Goal: Find specific page/section: Find specific page/section

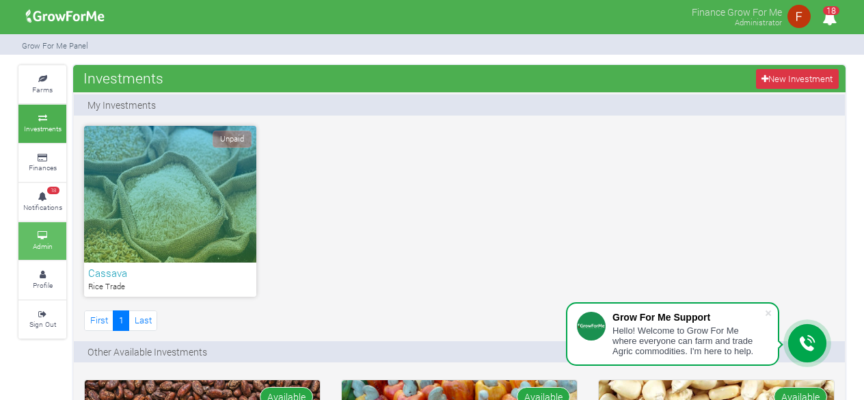
click at [55, 237] on link "Admin" at bounding box center [42, 241] width 48 height 38
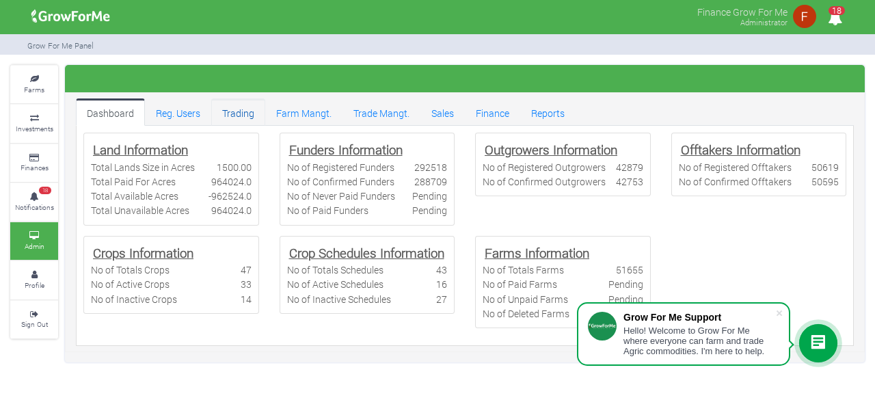
click at [236, 116] on link "Trading" at bounding box center [238, 111] width 54 height 27
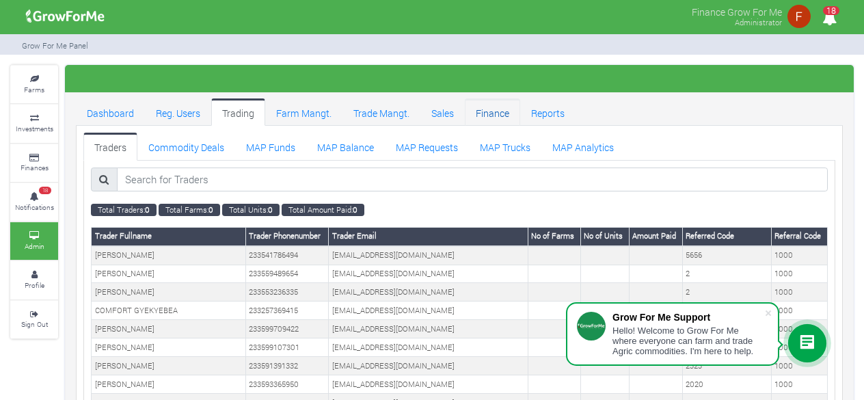
click at [499, 115] on link "Finance" at bounding box center [492, 111] width 55 height 27
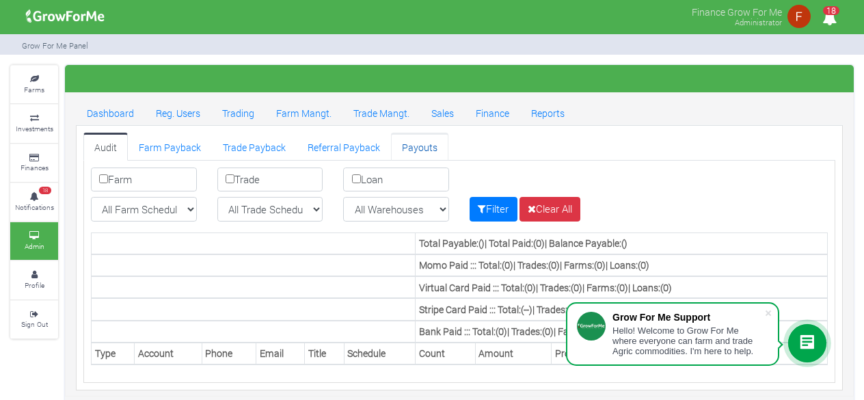
click at [406, 147] on link "Payouts" at bounding box center [419, 146] width 57 height 27
click at [193, 147] on link "Farm Payback" at bounding box center [170, 146] width 84 height 27
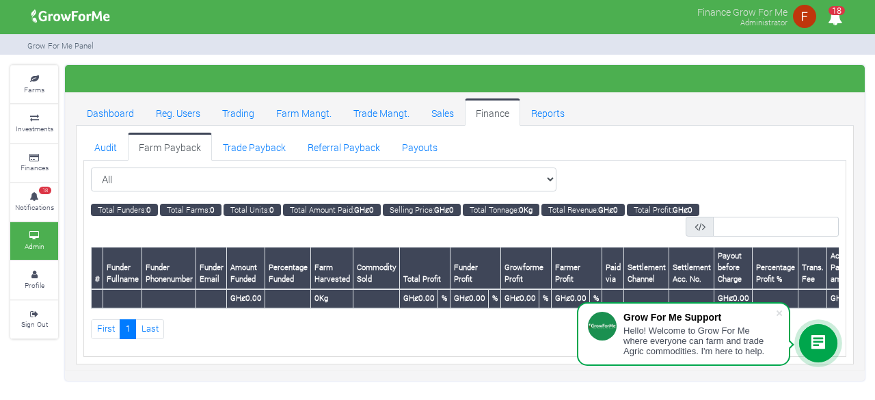
click at [186, 149] on link "Farm Payback" at bounding box center [170, 146] width 84 height 27
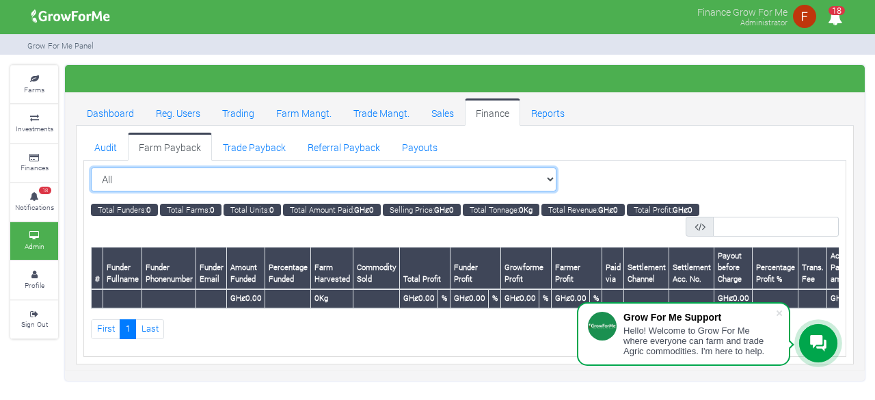
click at [231, 183] on select "All All Women in Maize VIII_2025 (Women in Maize VIII_2025)" at bounding box center [324, 179] width 466 height 25
select select "?cropschedule=46"
click at [91, 167] on select "All All Women in Maize VIII_2025 (Women in Maize VIII_2025)" at bounding box center [324, 179] width 466 height 25
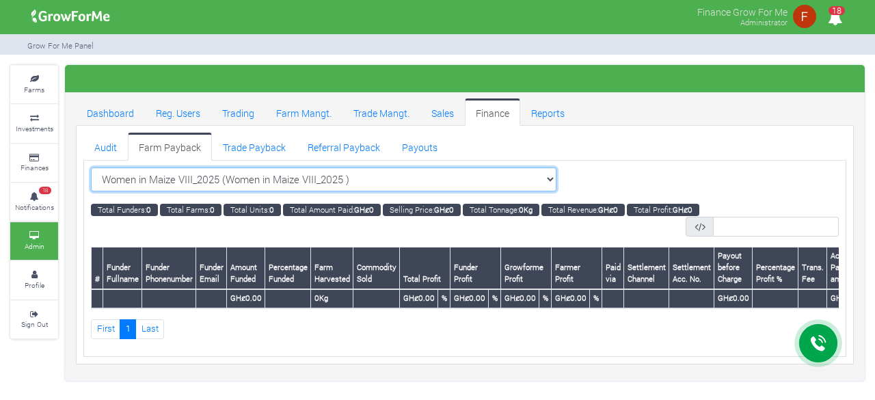
click at [264, 175] on select "Women in Maize VIII_2025 (Women in Maize VIII_2025 ) All Women in Maize VIII_20…" at bounding box center [324, 179] width 466 height 25
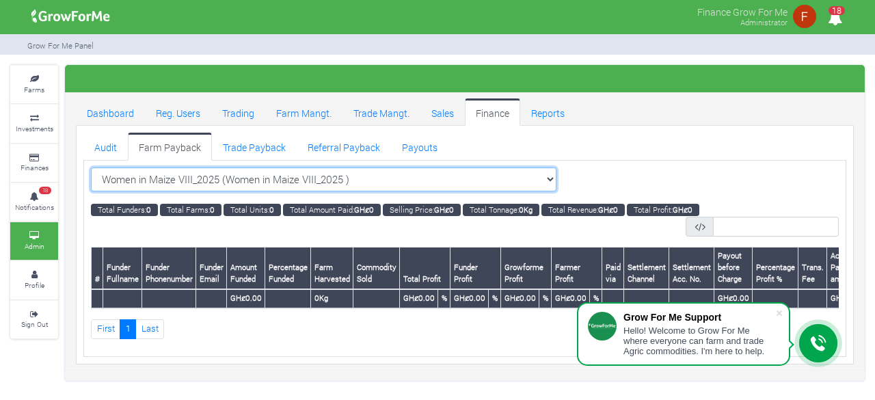
select select "?cropschedule=36"
click at [91, 167] on select "Women in Maize VIII_2025 (Women in Maize VIII_2025 ) All Women in Maize VIII_20…" at bounding box center [324, 179] width 466 height 25
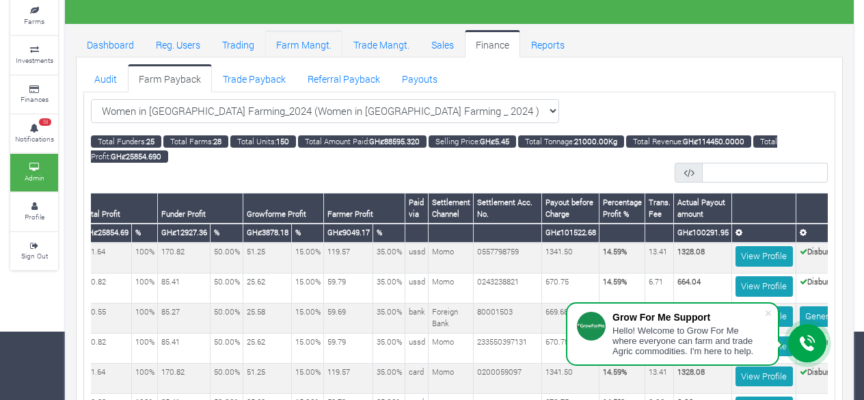
scroll to position [0, 434]
click at [768, 310] on span at bounding box center [769, 313] width 14 height 14
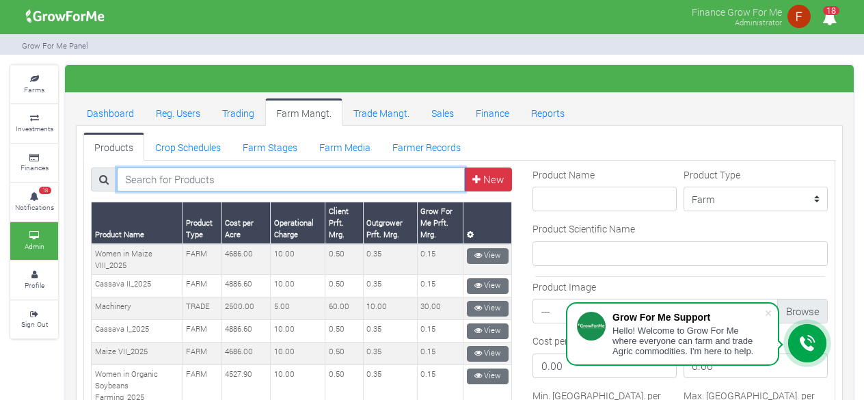
click at [368, 187] on input "search" at bounding box center [291, 179] width 348 height 25
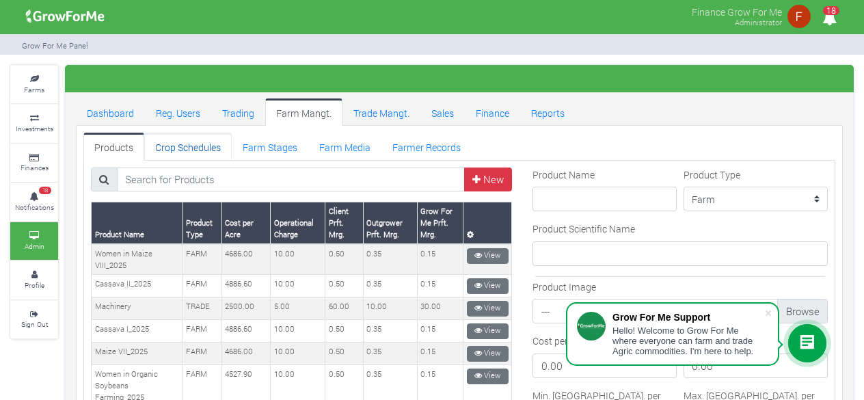
click at [191, 139] on link "Crop Schedules" at bounding box center [188, 146] width 88 height 27
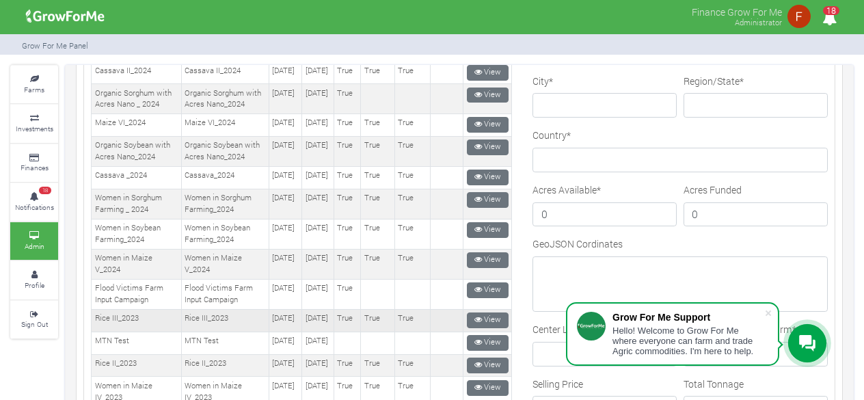
scroll to position [342, 0]
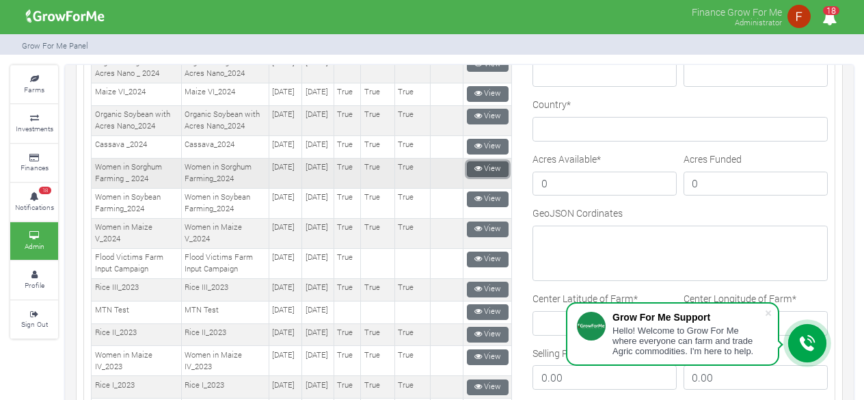
click at [481, 177] on link "View" at bounding box center [488, 169] width 42 height 16
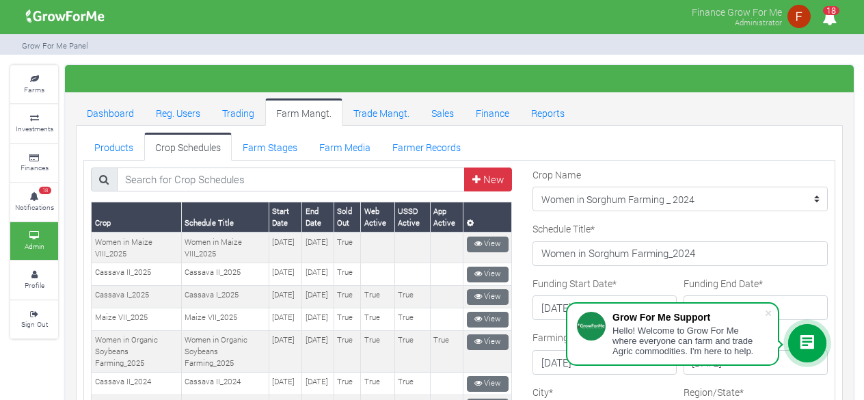
scroll to position [68, 0]
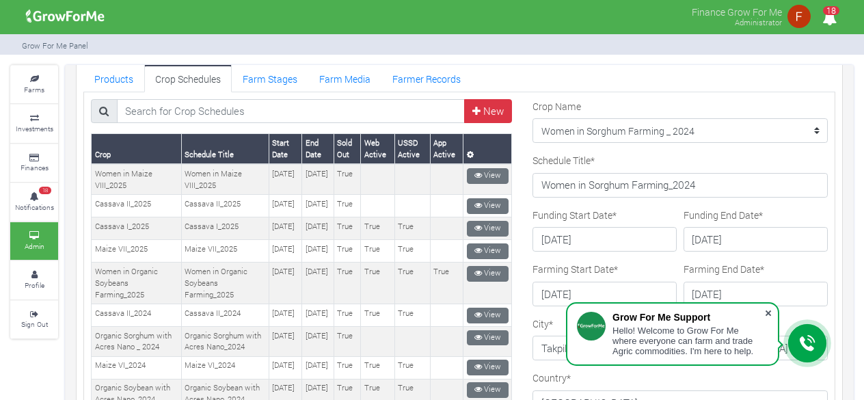
click at [766, 314] on span at bounding box center [769, 313] width 14 height 14
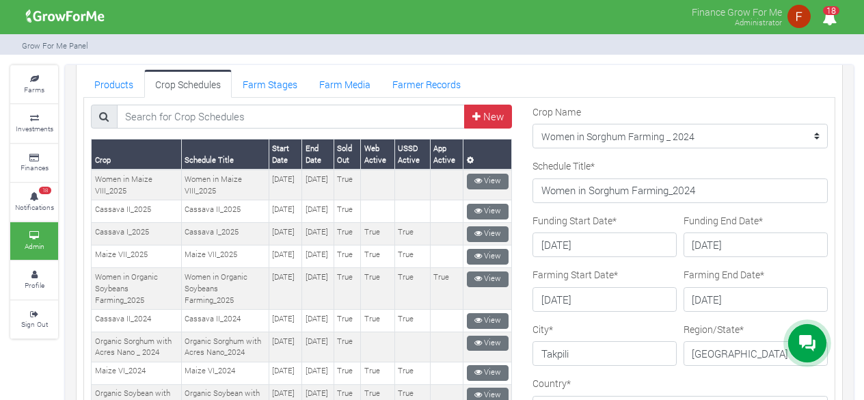
scroll to position [0, 0]
